Goal: Complete application form

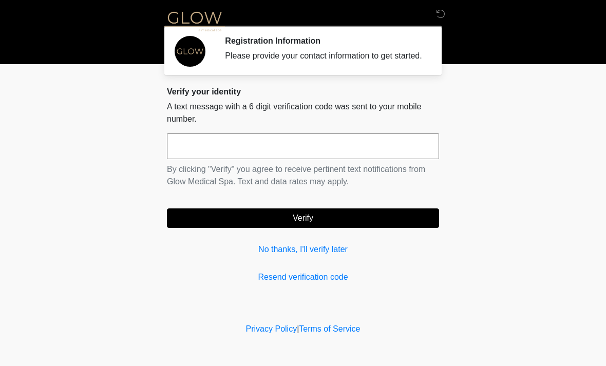
click at [372, 152] on input "text" at bounding box center [303, 147] width 272 height 26
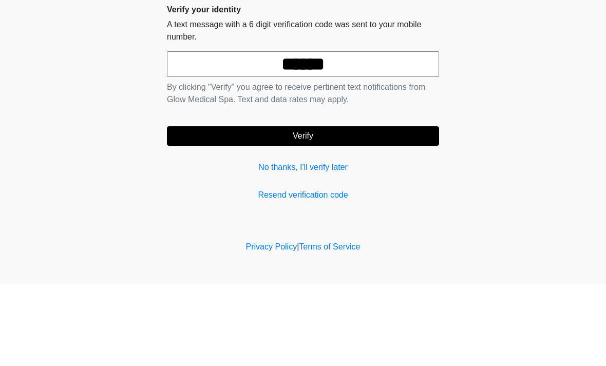
type input "******"
click at [353, 209] on button "Verify" at bounding box center [303, 219] width 272 height 20
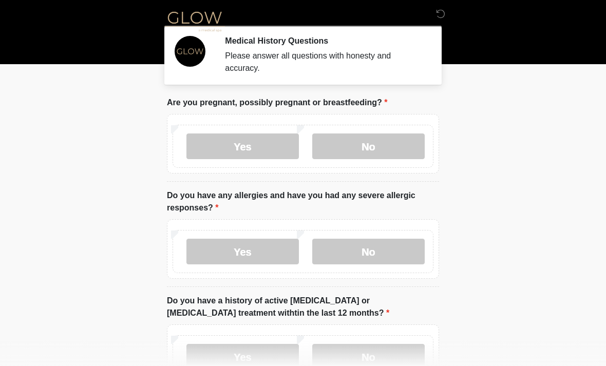
click at [386, 146] on label "No" at bounding box center [368, 147] width 113 height 26
click at [398, 254] on label "No" at bounding box center [368, 252] width 113 height 26
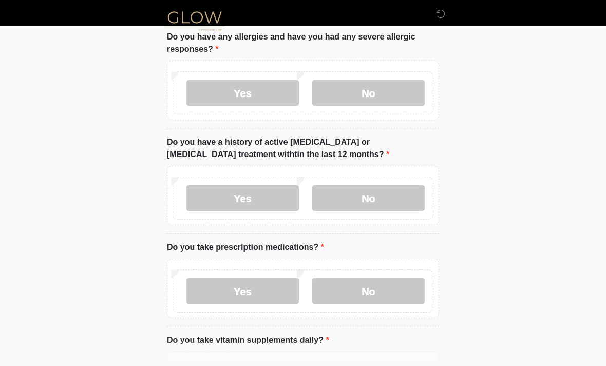
scroll to position [171, 0]
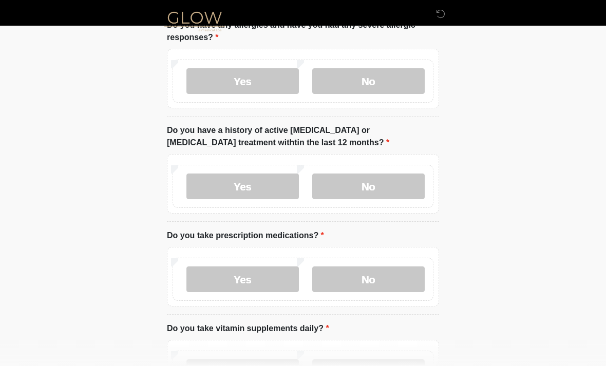
click at [389, 192] on label "No" at bounding box center [368, 187] width 113 height 26
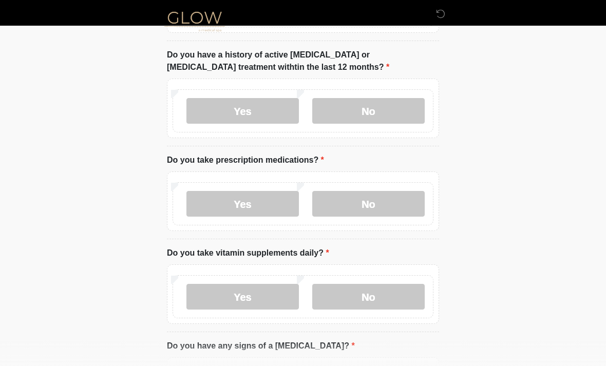
click at [401, 206] on label "No" at bounding box center [368, 204] width 113 height 26
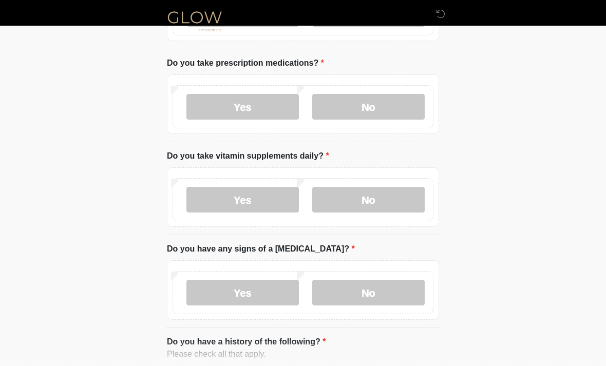
click at [402, 202] on label "No" at bounding box center [368, 201] width 113 height 26
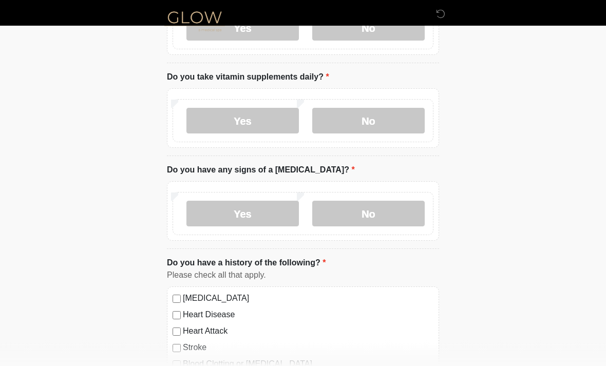
scroll to position [424, 0]
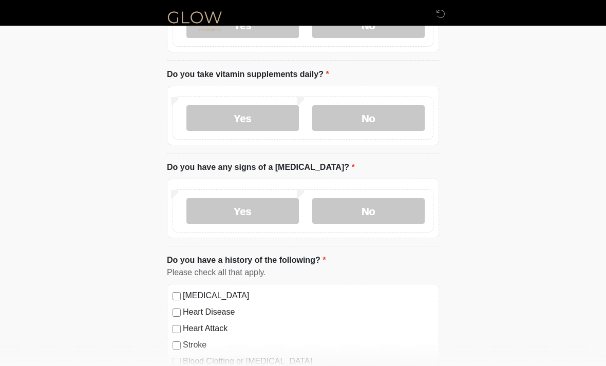
click at [402, 213] on label "No" at bounding box center [368, 212] width 113 height 26
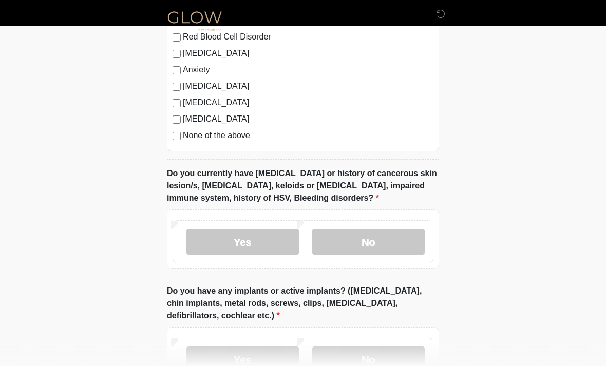
scroll to position [766, 0]
click at [403, 243] on label "No" at bounding box center [368, 242] width 113 height 26
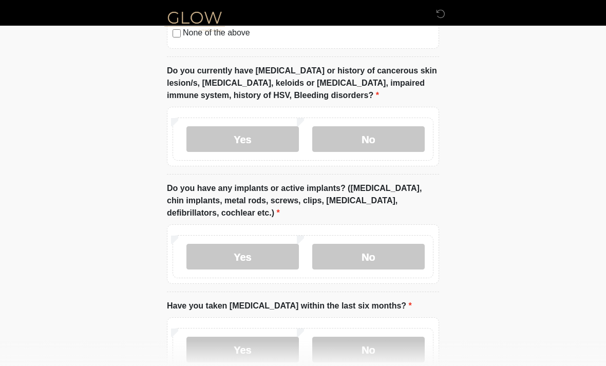
scroll to position [875, 0]
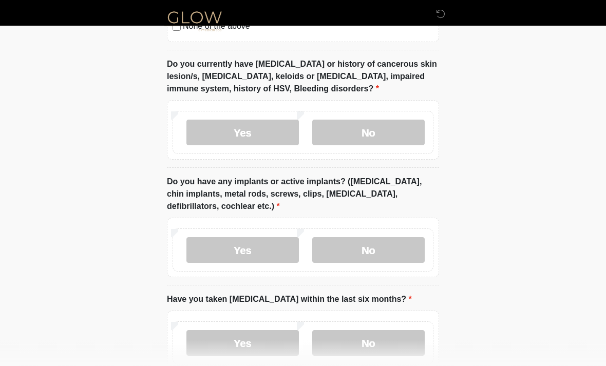
click at [414, 248] on label "No" at bounding box center [368, 251] width 113 height 26
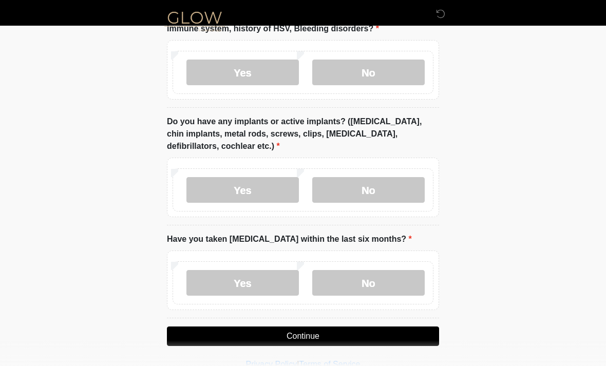
click at [404, 279] on label "No" at bounding box center [368, 283] width 113 height 26
click at [393, 330] on button "Continue" at bounding box center [303, 337] width 272 height 20
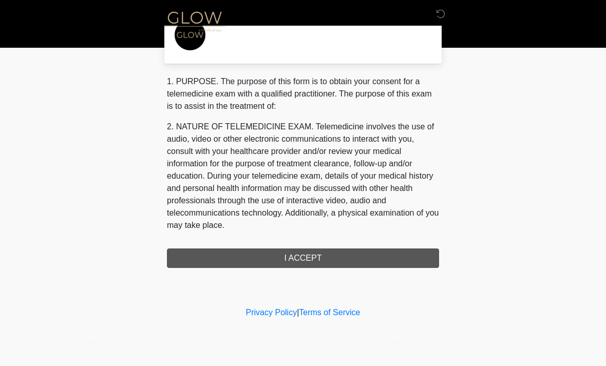
scroll to position [0, 0]
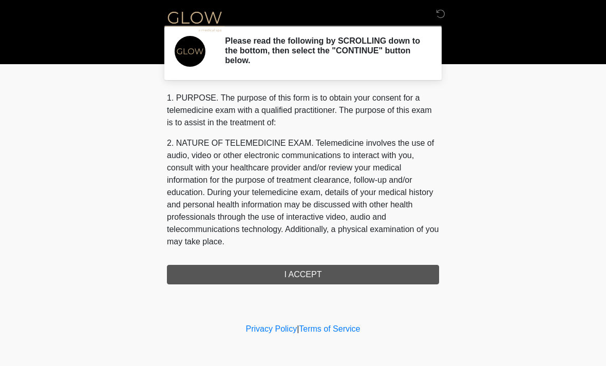
click at [345, 272] on div "1. PURPOSE. The purpose of this form is to obtain your consent for a telemedici…" at bounding box center [303, 188] width 272 height 193
click at [324, 276] on div "1. PURPOSE. The purpose of this form is to obtain your consent for a telemedici…" at bounding box center [303, 188] width 272 height 193
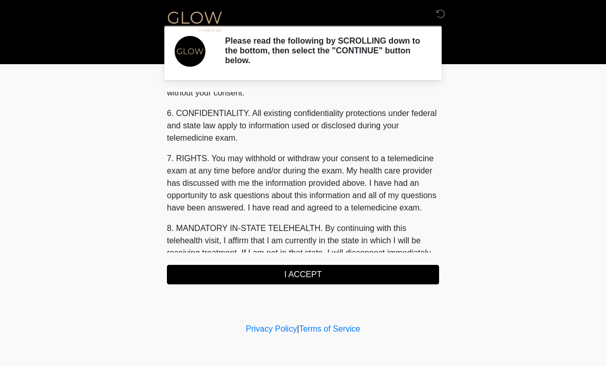
scroll to position [382, 0]
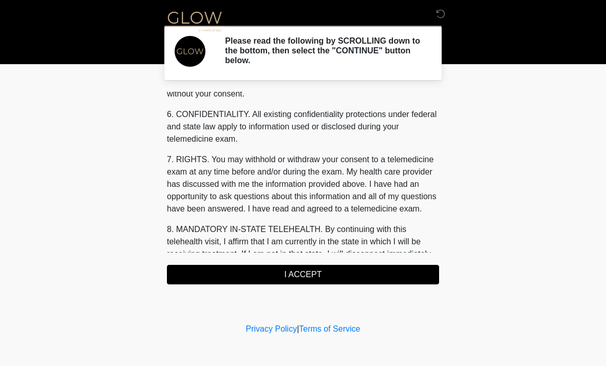
click at [372, 270] on button "I ACCEPT" at bounding box center [303, 275] width 272 height 20
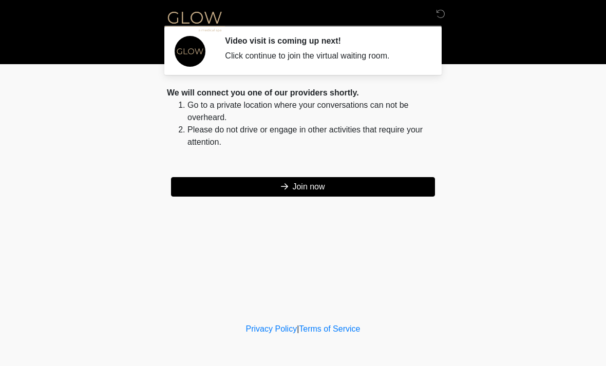
click at [354, 189] on button "Join now" at bounding box center [303, 187] width 264 height 20
